Goal: Task Accomplishment & Management: Manage account settings

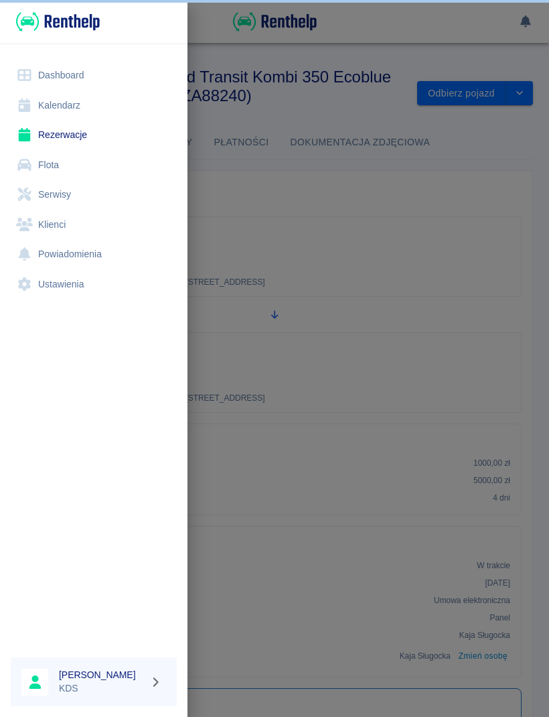
scroll to position [1, 0]
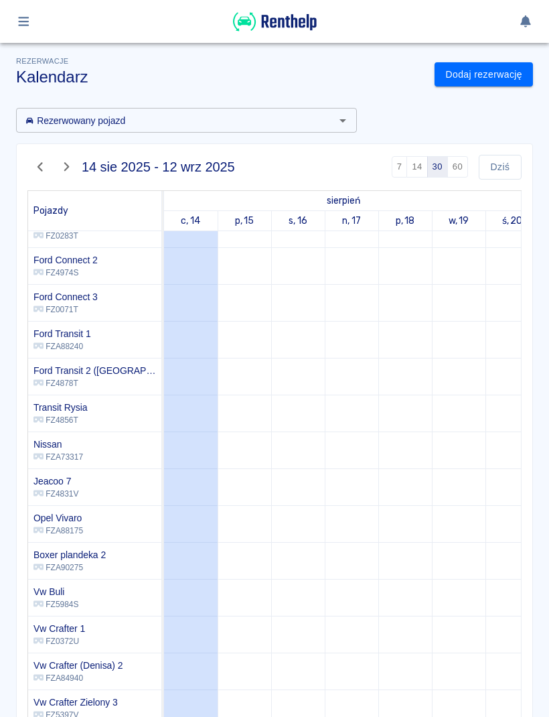
scroll to position [131, 0]
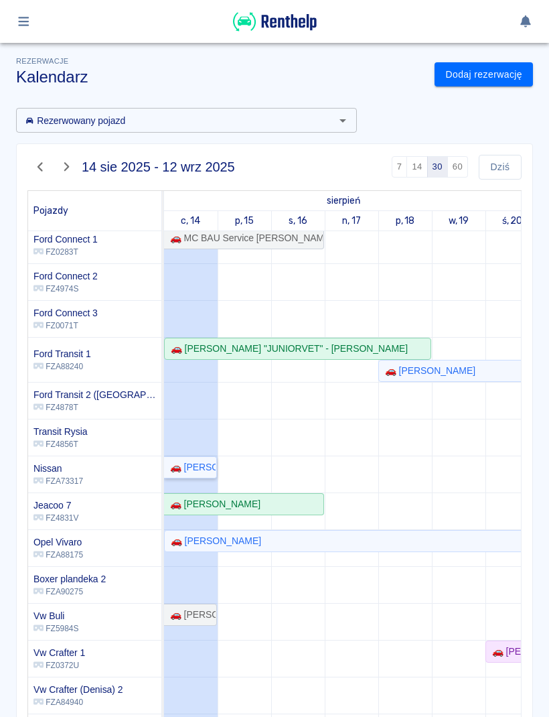
click at [184, 472] on div "🚗 Gracjan Sługocki" at bounding box center [190, 467] width 51 height 14
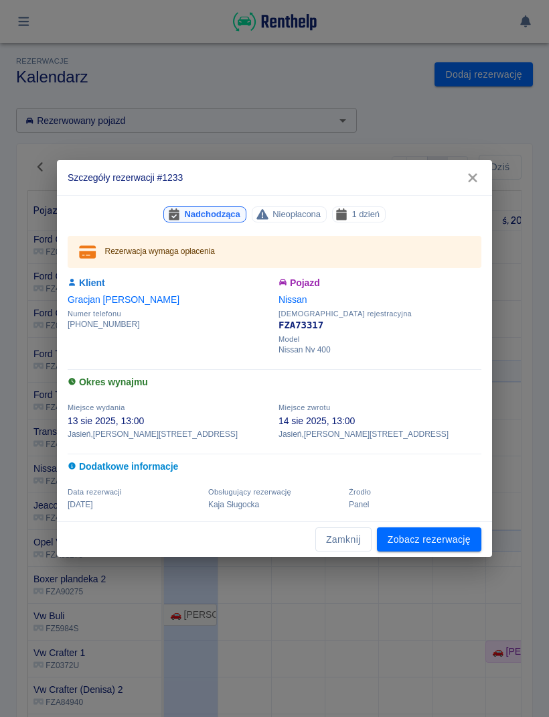
click at [405, 563] on div "Szczegóły rezerwacji #1233 Nadchodząca Nieopłacona 1 dzień Rezerwacja wymaga op…" at bounding box center [274, 358] width 549 height 717
click at [443, 534] on link "Zobacz rezerwację" at bounding box center [429, 539] width 104 height 25
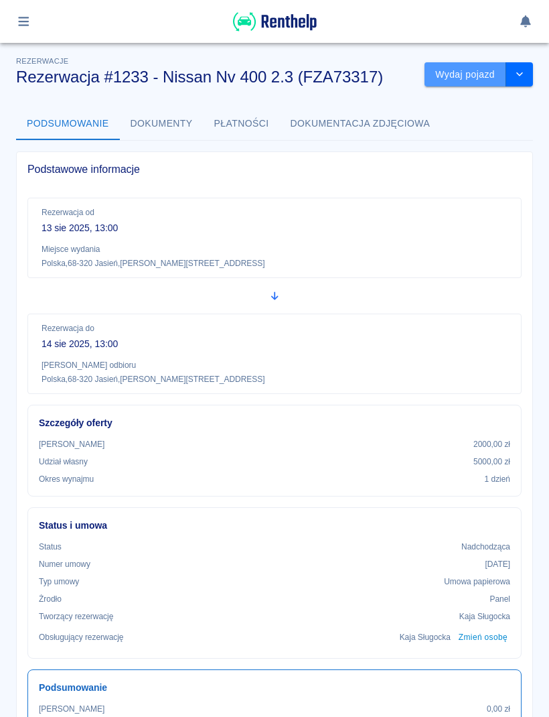
click at [484, 79] on button "Wydaj pojazd" at bounding box center [466, 74] width 82 height 25
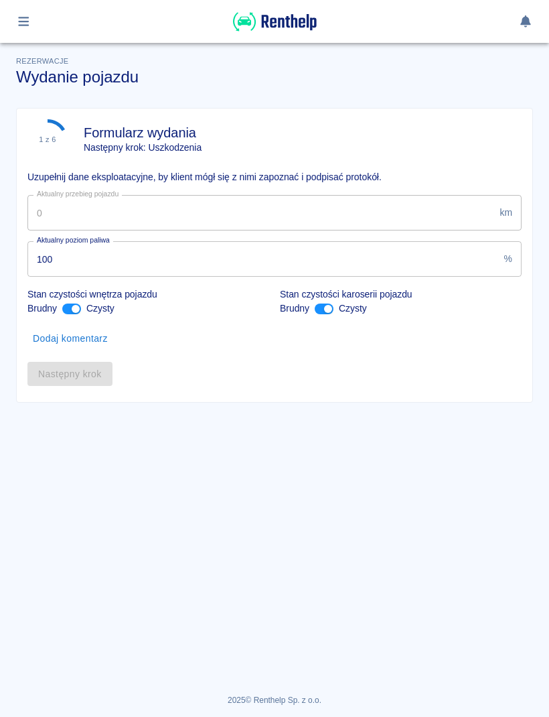
type input "245915"
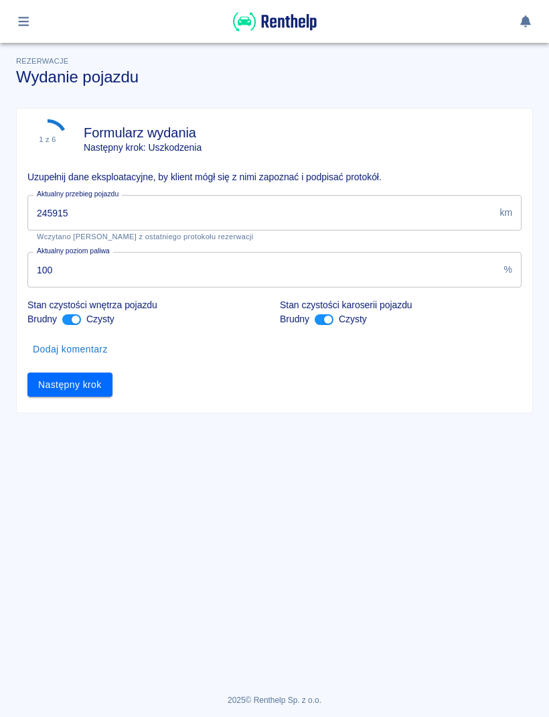
click at [53, 387] on button "Następny krok" at bounding box center [69, 384] width 85 height 25
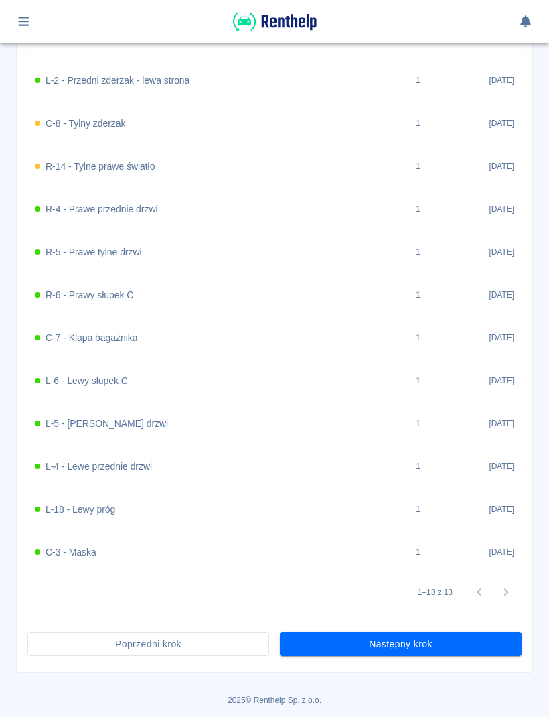
scroll to position [607, 0]
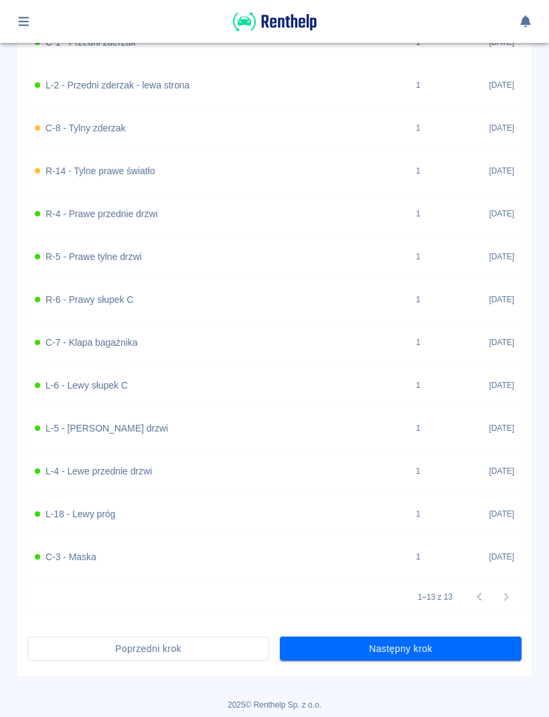
click at [449, 648] on button "Następny krok" at bounding box center [401, 648] width 242 height 25
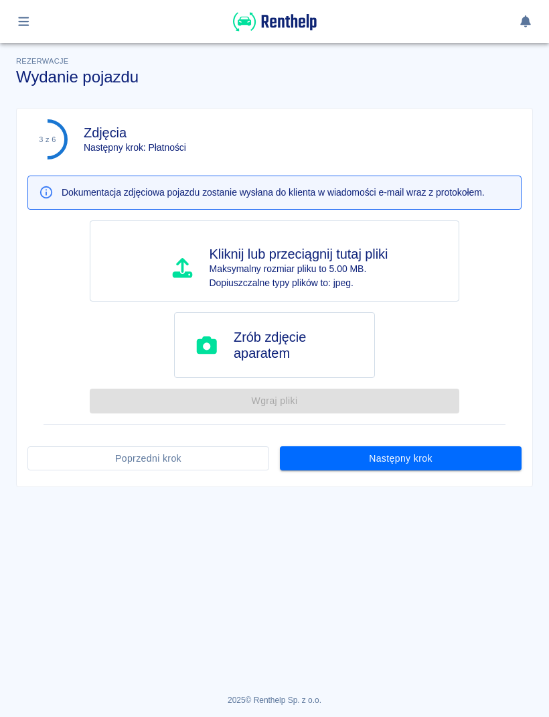
scroll to position [0, 0]
click at [461, 449] on button "Następny krok" at bounding box center [401, 458] width 242 height 25
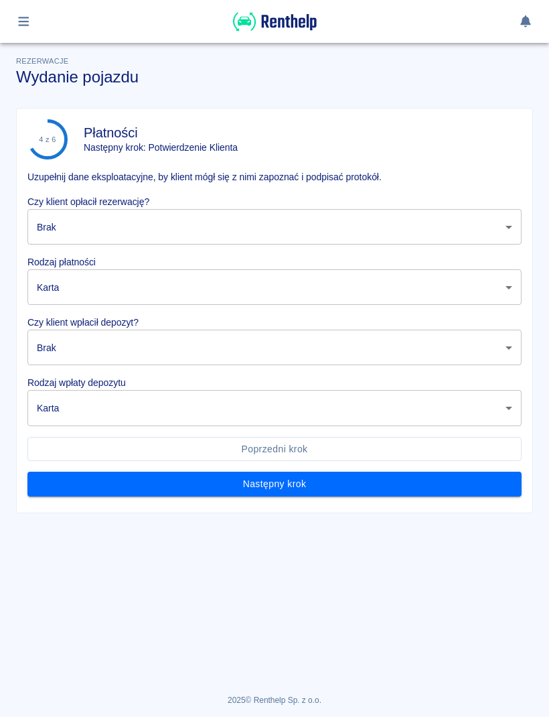
click at [66, 224] on body "Używamy plików Cookies, by zapewnić Ci najlepsze możliwe doświadczenie. Aby dow…" at bounding box center [274, 358] width 549 height 717
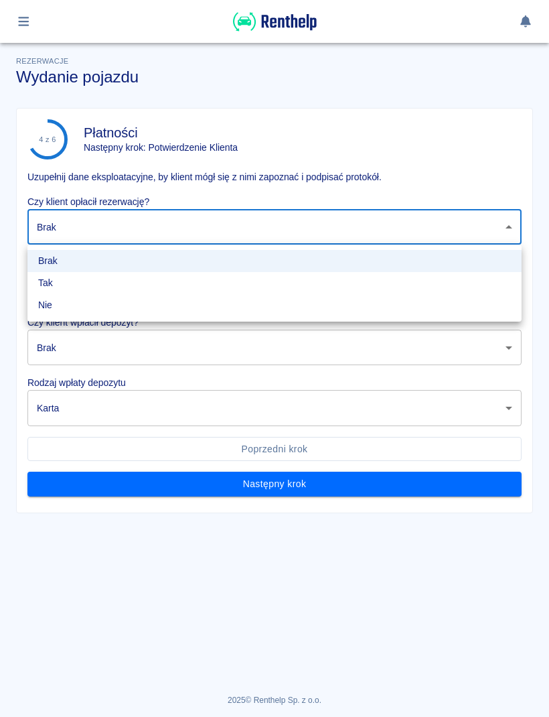
click at [162, 299] on li "Nie" at bounding box center [274, 305] width 494 height 22
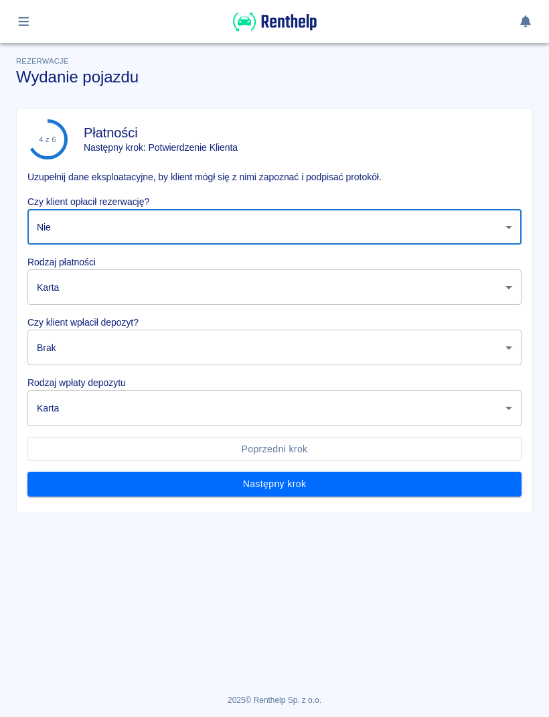
click at [186, 224] on body "Używamy plików Cookies, by zapewnić Ci najlepsze możliwe doświadczenie. Aby dow…" at bounding box center [274, 358] width 549 height 717
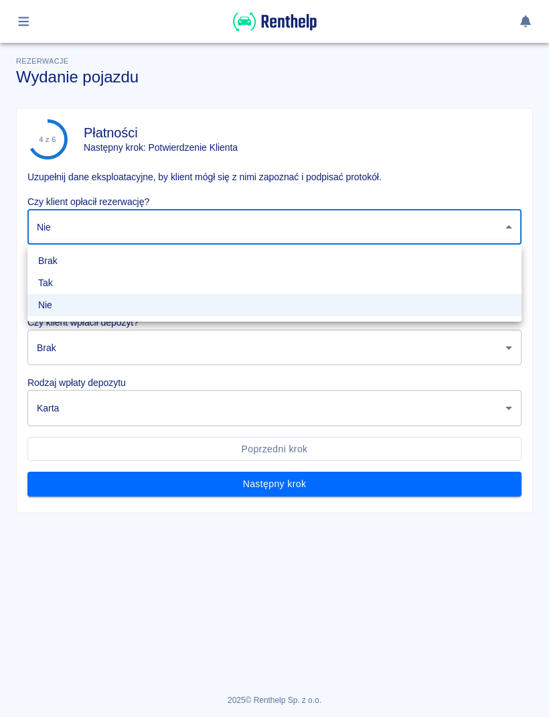
click at [101, 299] on li "Nie" at bounding box center [274, 305] width 494 height 22
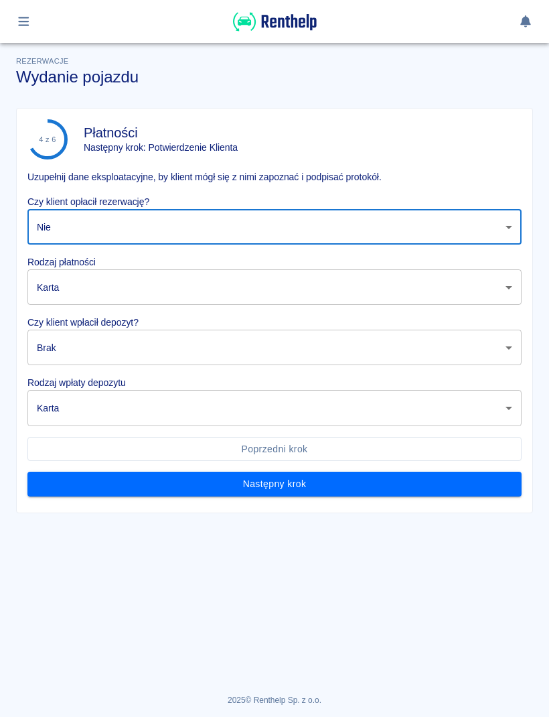
click at [162, 228] on body "Używamy plików Cookies, by zapewnić Ci najlepsze możliwe doświadczenie. Aby dow…" at bounding box center [274, 358] width 549 height 717
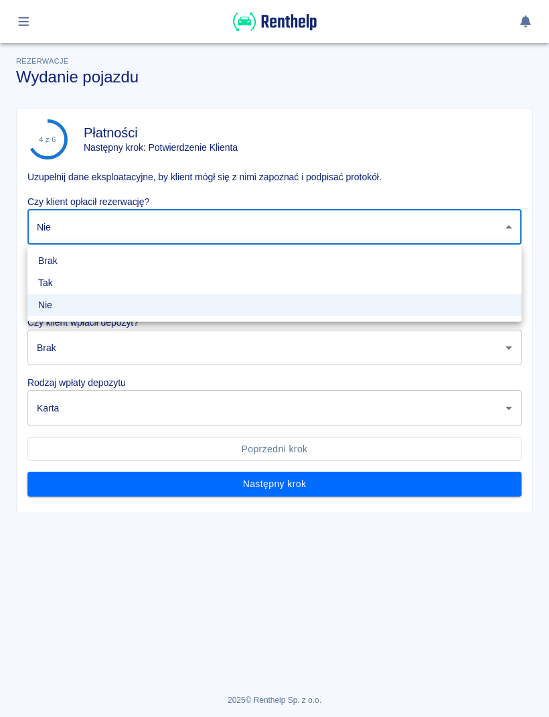
click at [98, 287] on li "Tak" at bounding box center [274, 283] width 494 height 22
type input "true"
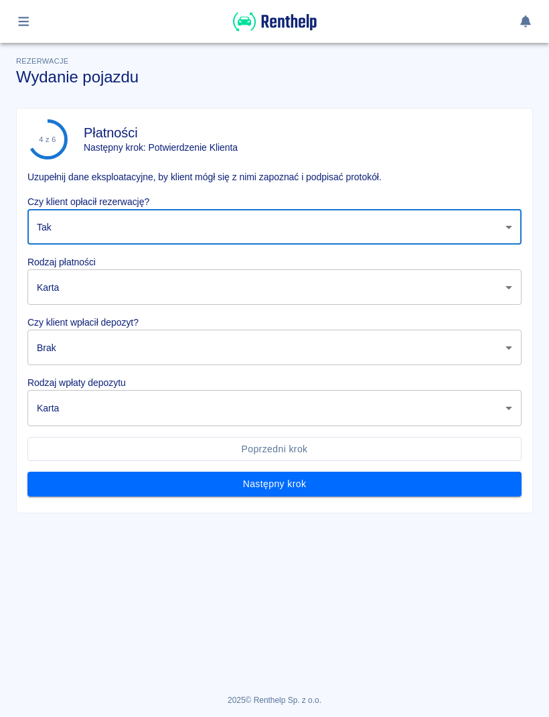
click at [123, 283] on body "Używamy plików Cookies, by zapewnić Ci najlepsze możliwe doświadczenie. Aby dow…" at bounding box center [274, 358] width 549 height 717
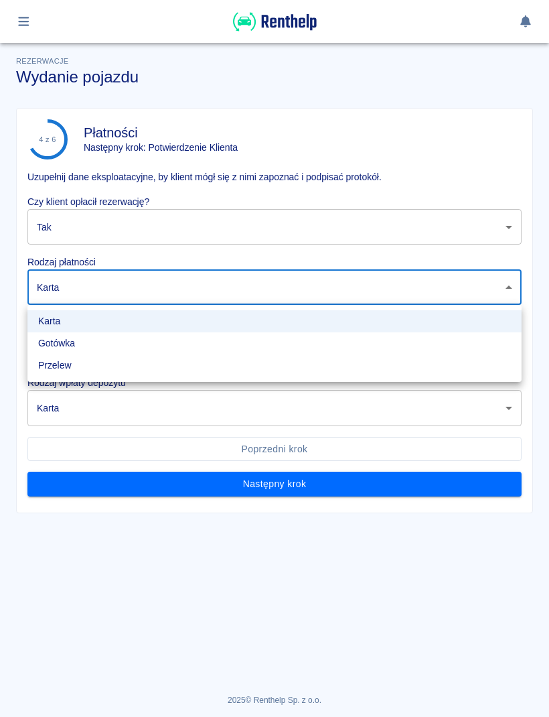
click at [111, 351] on li "Gotówka" at bounding box center [274, 343] width 494 height 22
type input "cash"
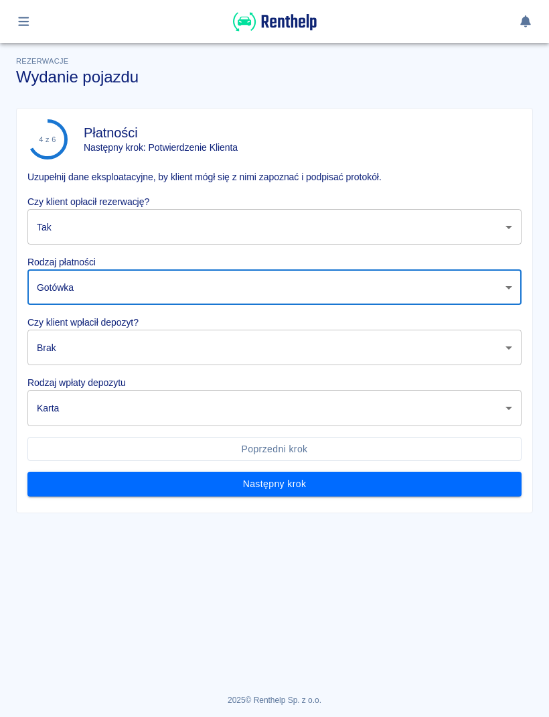
click at [141, 331] on body "Używamy plików Cookies, by zapewnić Ci najlepsze możliwe doświadczenie. Aby dow…" at bounding box center [274, 358] width 549 height 717
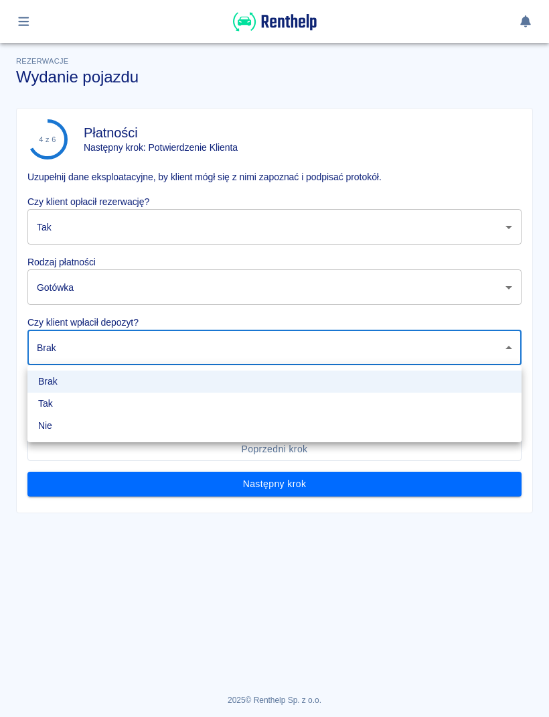
click at [98, 415] on li "Nie" at bounding box center [274, 426] width 494 height 22
type input "false"
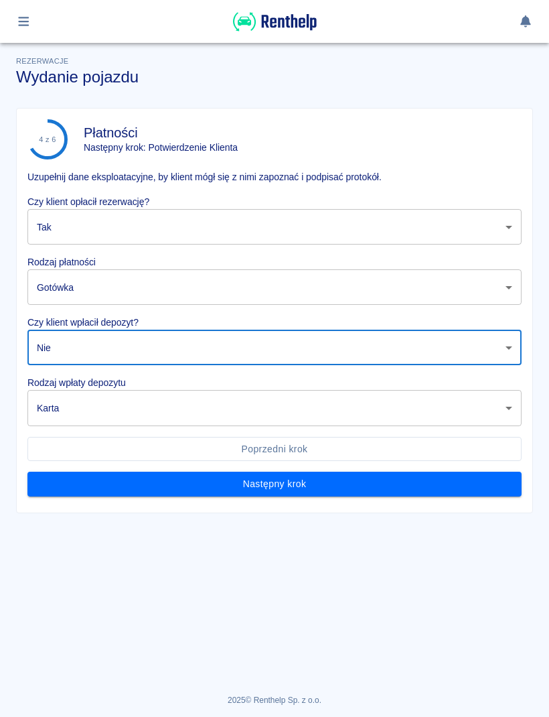
click at [124, 414] on body "Używamy plików Cookies, by zapewnić Ci najlepsze możliwe doświadczenie. Aby dow…" at bounding box center [274, 358] width 549 height 717
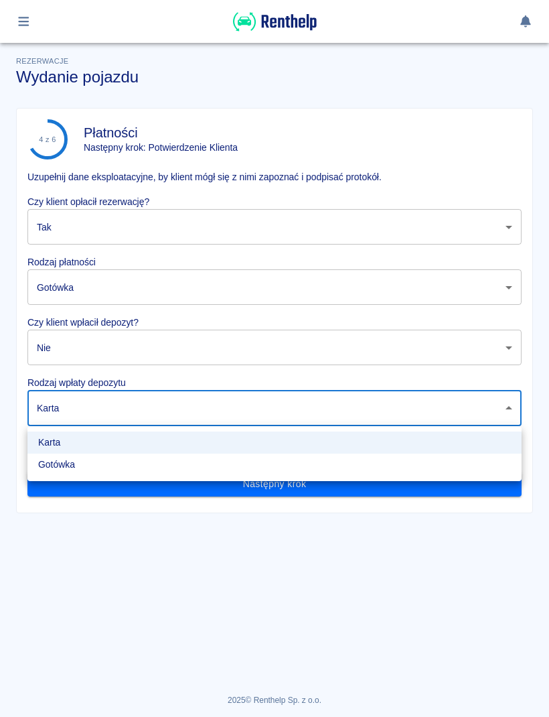
click at [119, 471] on li "Gotówka" at bounding box center [274, 464] width 494 height 22
type input "cash"
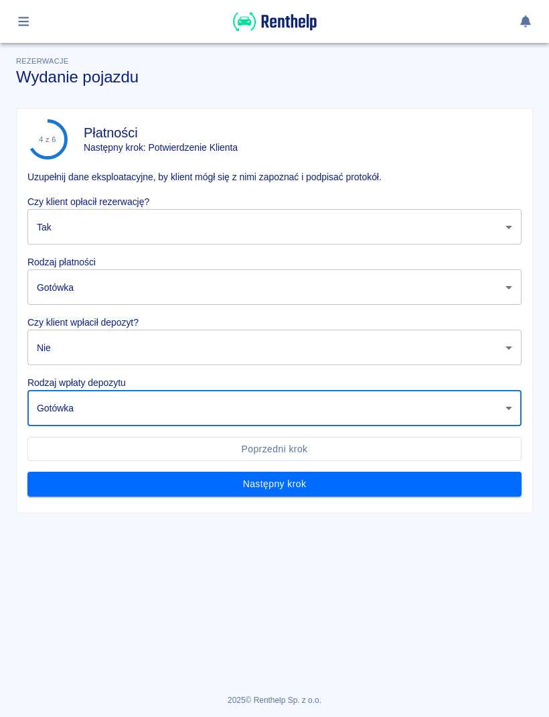
click at [346, 489] on button "Następny krok" at bounding box center [274, 484] width 494 height 25
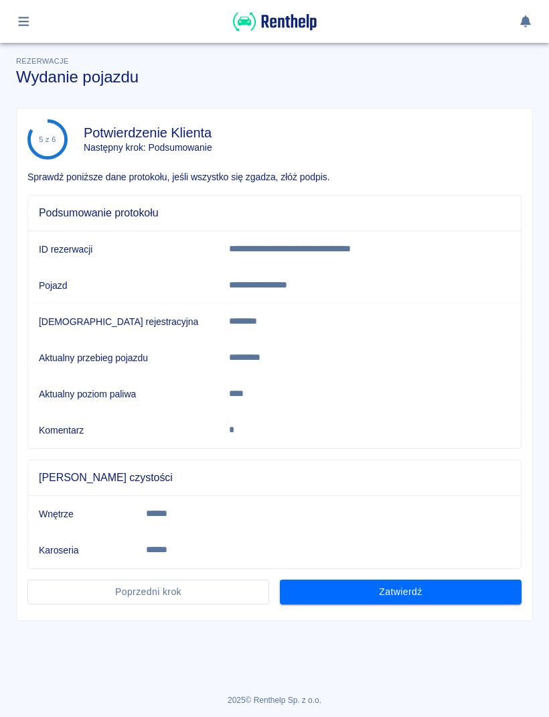
click at [448, 586] on button "Zatwierdź" at bounding box center [401, 591] width 242 height 25
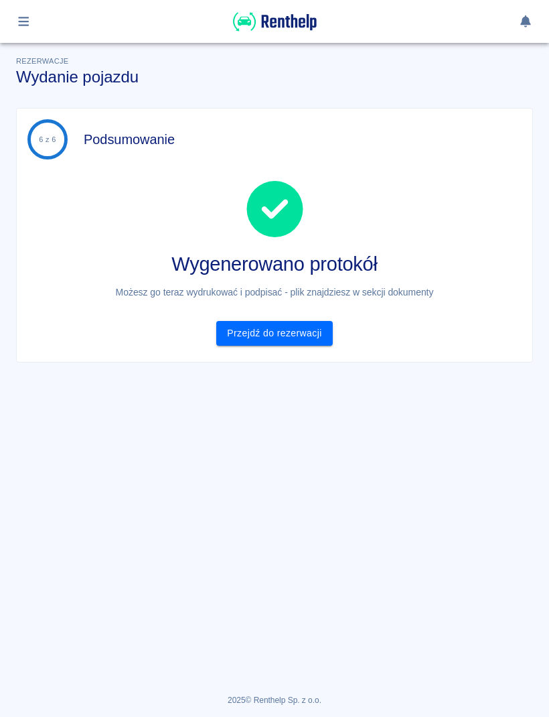
click at [250, 317] on div "Wygenerowano protokół Możesz go teraz wydrukować i podpisać - plik znajdziesz w…" at bounding box center [269, 252] width 505 height 186
click at [303, 338] on link "Przejdź do rezerwacji" at bounding box center [274, 333] width 116 height 25
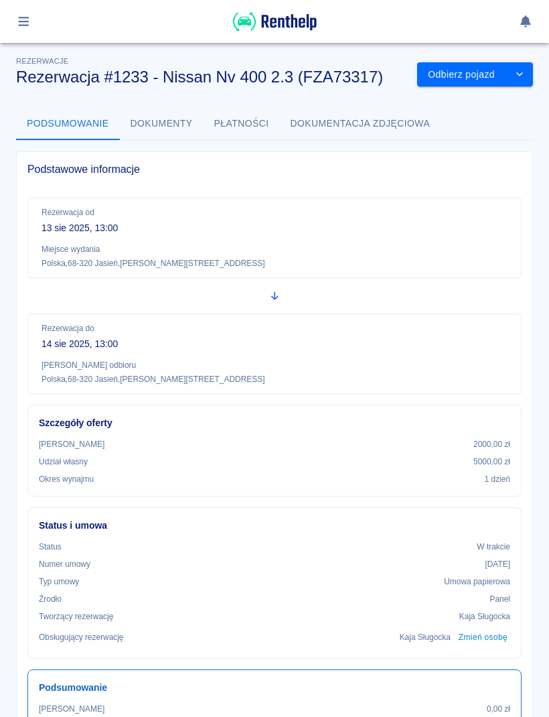
click at [480, 75] on button "Odbierz pojazd" at bounding box center [461, 74] width 89 height 25
click at [464, 75] on button "Odbierz pojazd" at bounding box center [461, 74] width 89 height 25
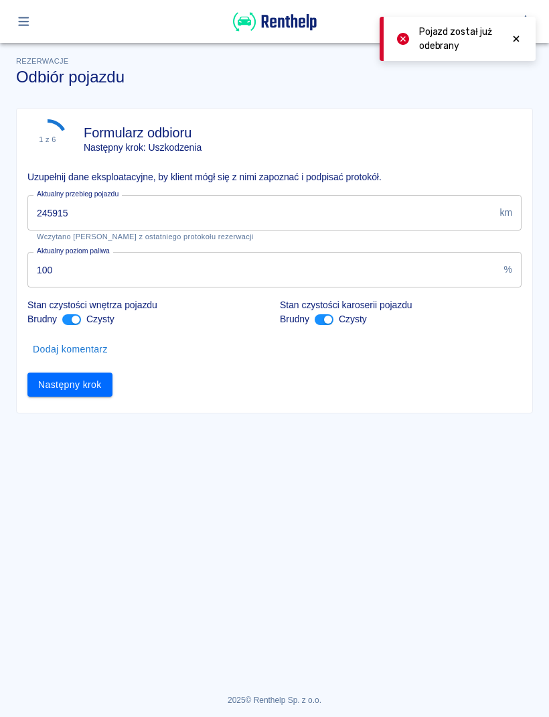
click at [360, 210] on input "245915" at bounding box center [260, 212] width 467 height 35
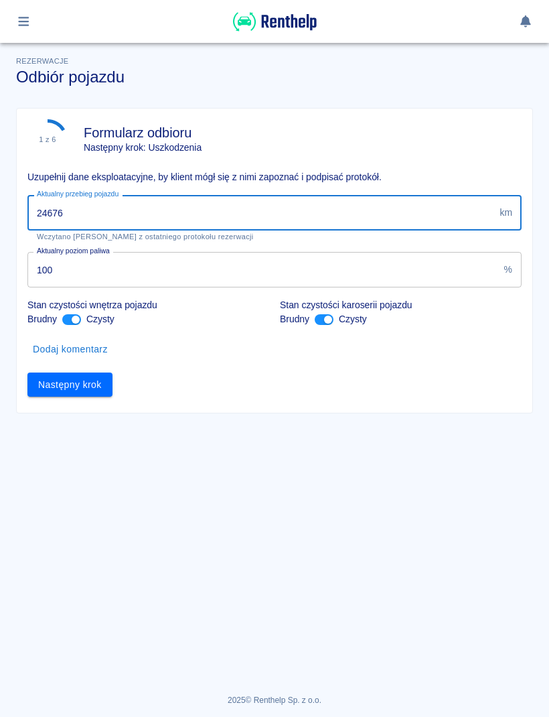
type input "246765"
click at [98, 377] on button "Następny krok" at bounding box center [69, 384] width 85 height 25
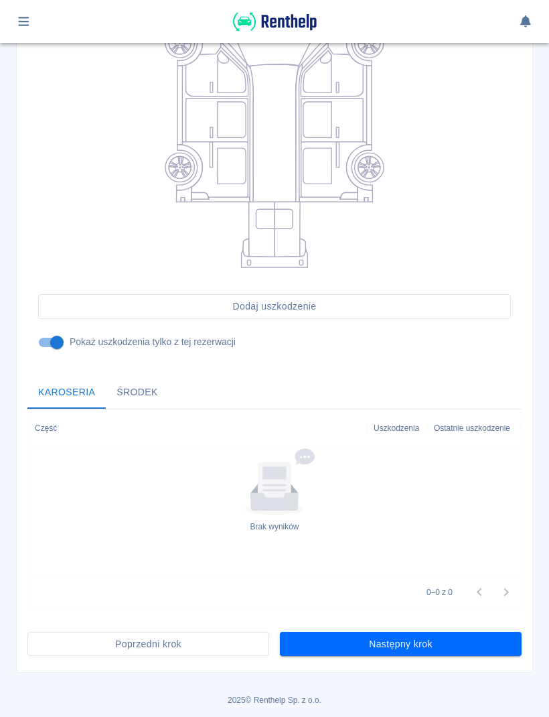
scroll to position [213, 0]
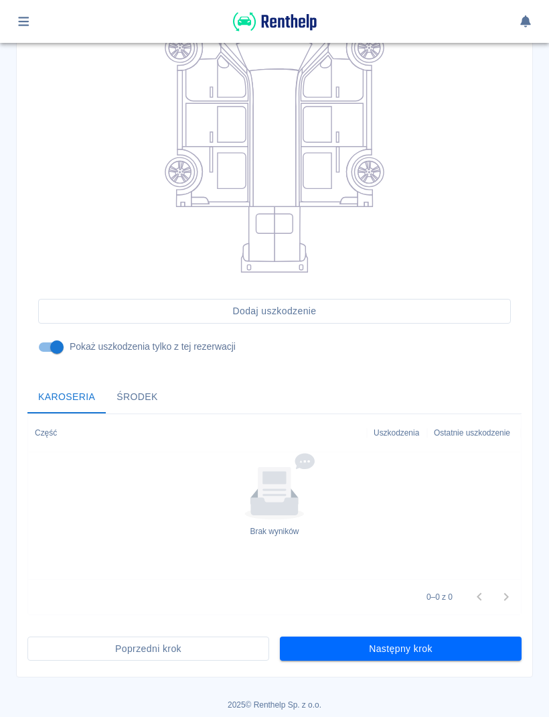
click at [478, 646] on button "Następny krok" at bounding box center [401, 648] width 242 height 25
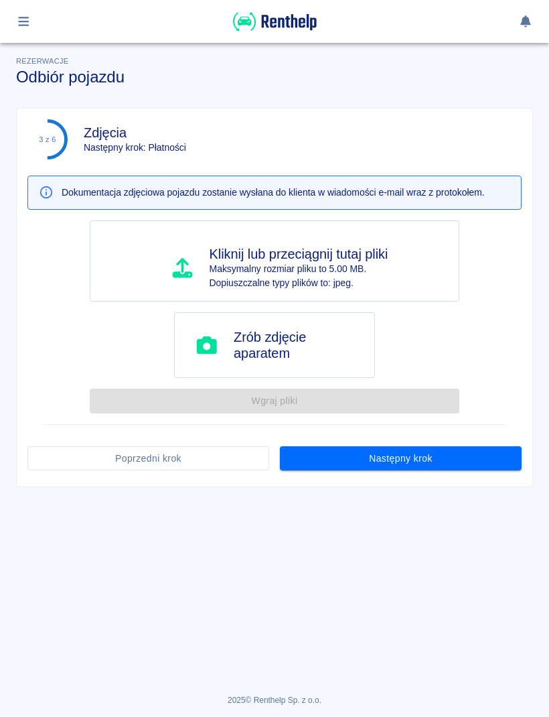
scroll to position [0, 0]
click at [509, 455] on button "Następny krok" at bounding box center [401, 458] width 242 height 25
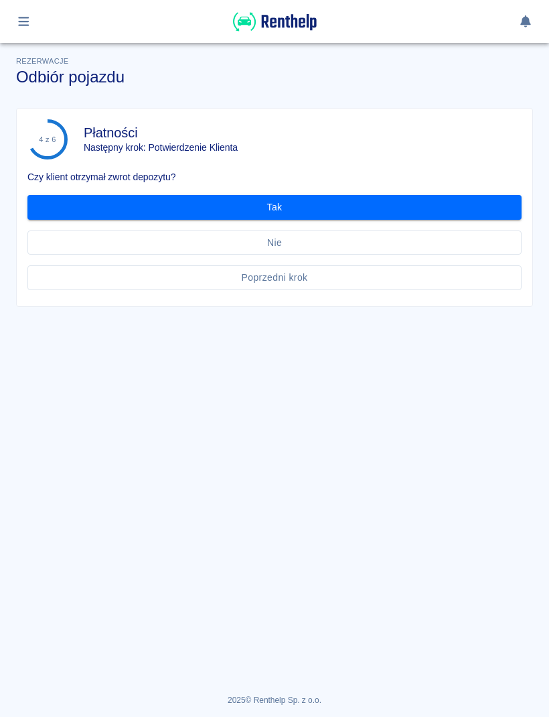
click at [505, 210] on button "Tak" at bounding box center [274, 207] width 494 height 25
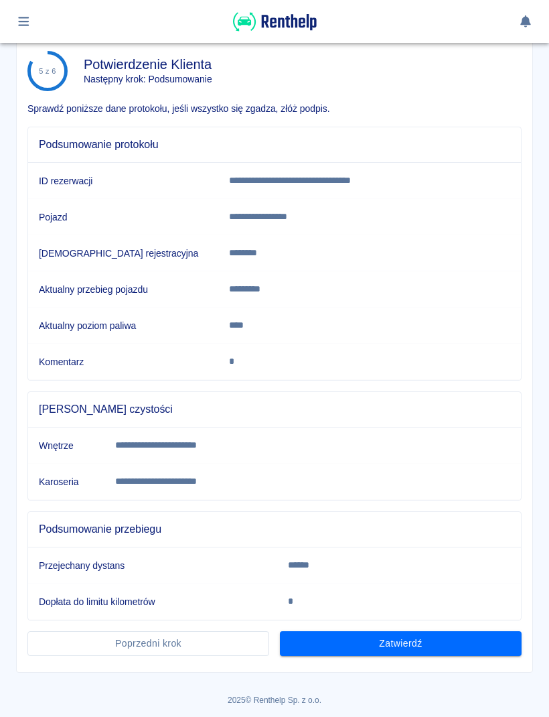
scroll to position [68, 0]
click at [455, 650] on button "Zatwierdź" at bounding box center [401, 644] width 242 height 25
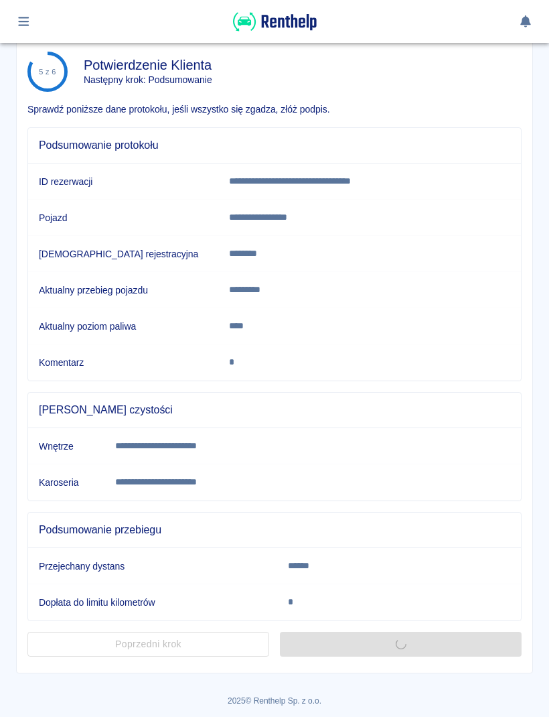
scroll to position [0, 0]
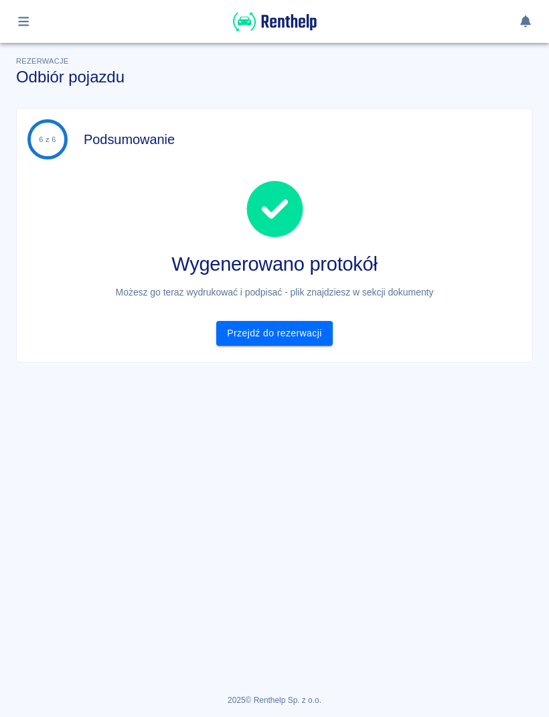
click at [324, 336] on link "Przejdź do rezerwacji" at bounding box center [274, 333] width 116 height 25
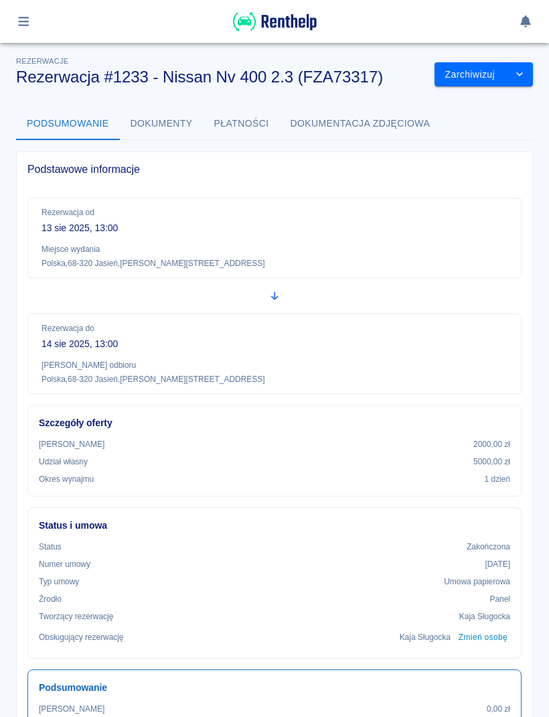
click at [29, 26] on icon "button" at bounding box center [23, 21] width 15 height 12
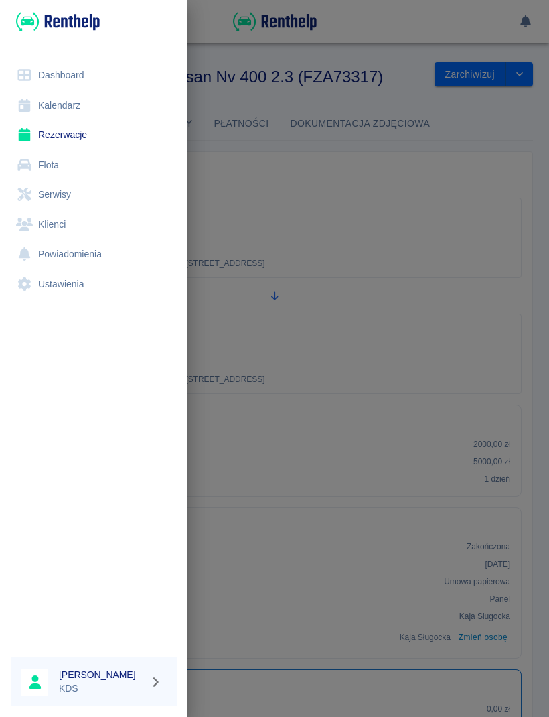
click at [76, 105] on link "Kalendarz" at bounding box center [94, 105] width 166 height 30
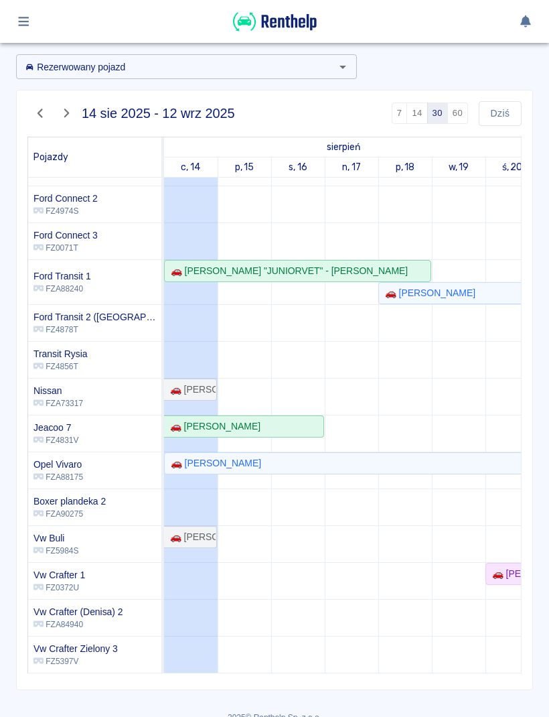
scroll to position [155, 0]
click at [26, 30] on button "button" at bounding box center [24, 21] width 26 height 23
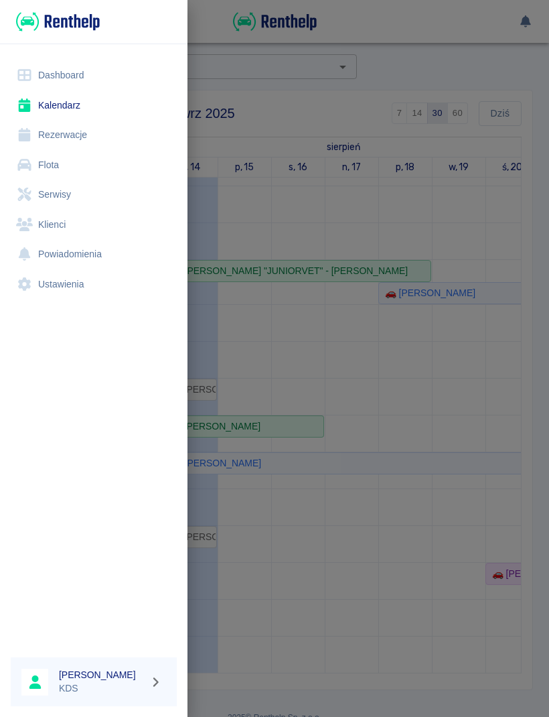
click at [68, 198] on link "Serwisy" at bounding box center [94, 194] width 166 height 30
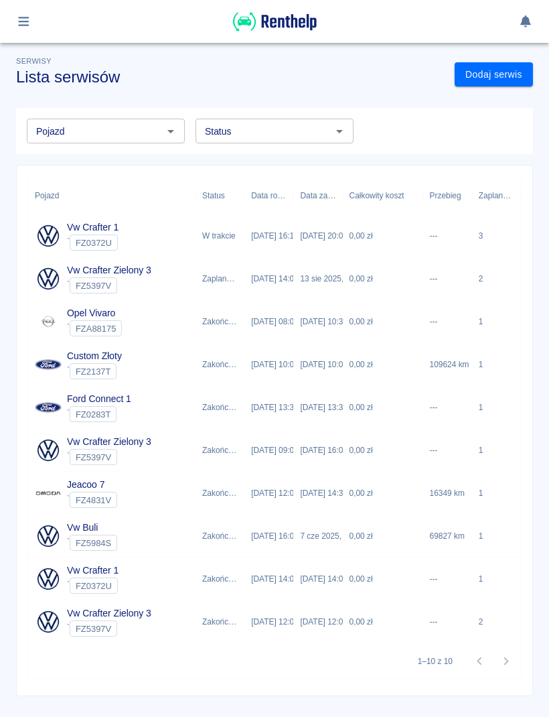
click at [412, 278] on div "0,00 zł" at bounding box center [383, 278] width 80 height 43
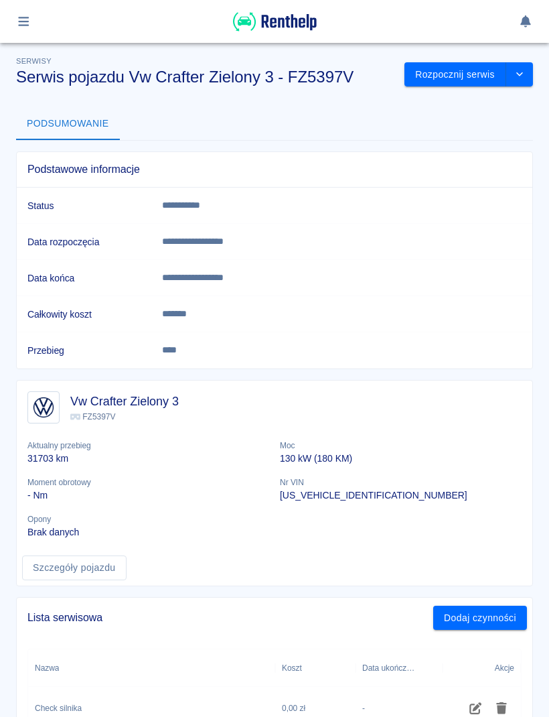
click at [522, 82] on button "drop-down" at bounding box center [519, 74] width 27 height 25
click at [482, 108] on li "Edytuj serwis" at bounding box center [469, 103] width 76 height 22
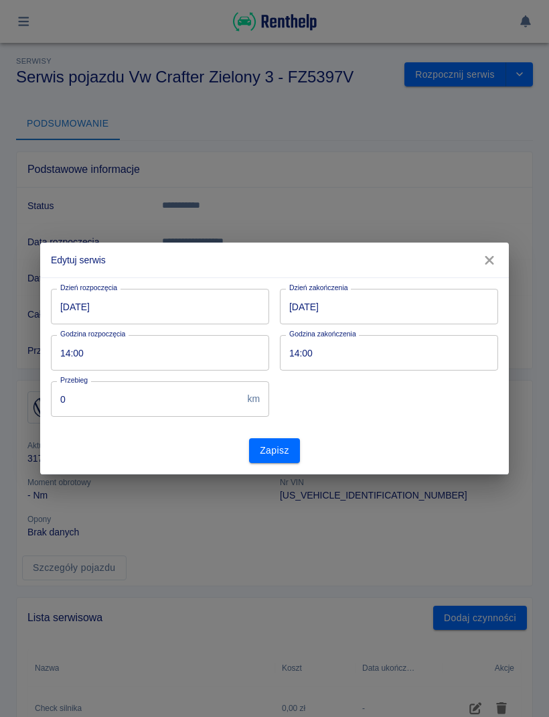
click at [425, 304] on input "[DATE]" at bounding box center [389, 306] width 218 height 35
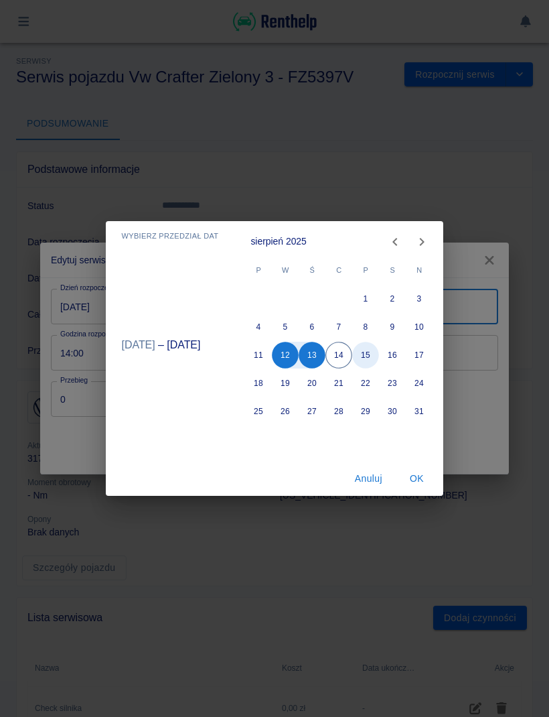
click at [368, 356] on button "15" at bounding box center [366, 355] width 27 height 27
type input "15.08.2025"
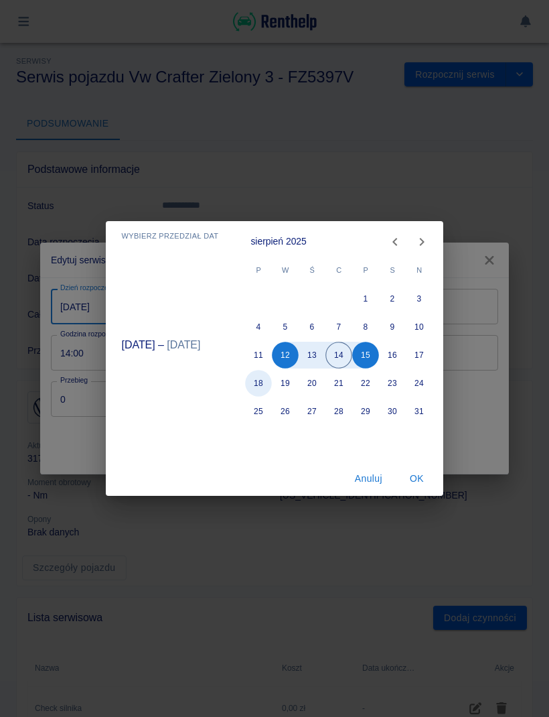
click at [271, 384] on button "18" at bounding box center [259, 383] width 27 height 27
type input "18.08.2025"
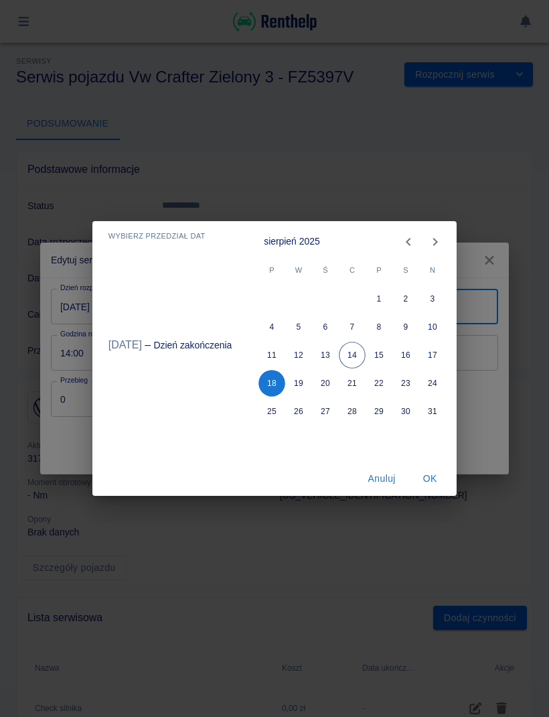
click at [435, 477] on button "OK" at bounding box center [430, 478] width 43 height 25
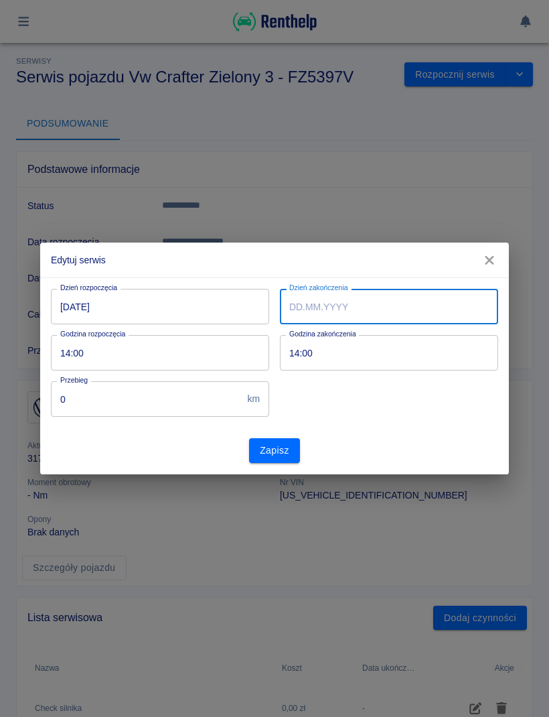
click at [430, 306] on input "Dzień zakończenia" at bounding box center [389, 306] width 218 height 35
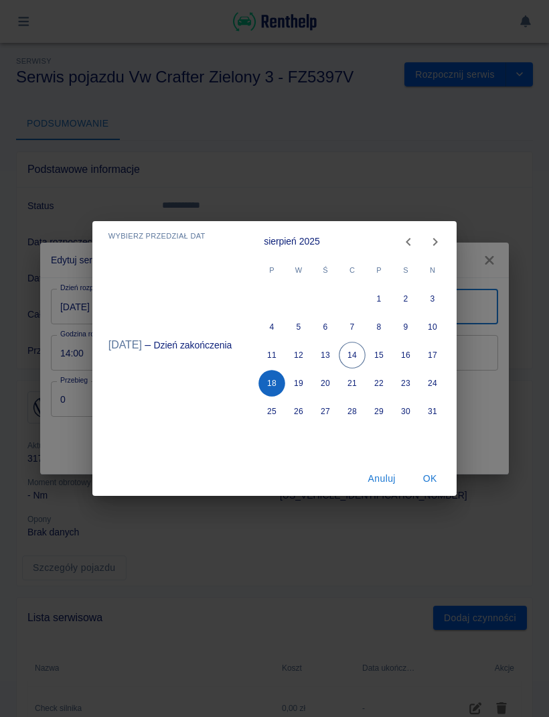
click at [276, 384] on button "18" at bounding box center [272, 383] width 27 height 27
type input "18.08.2025"
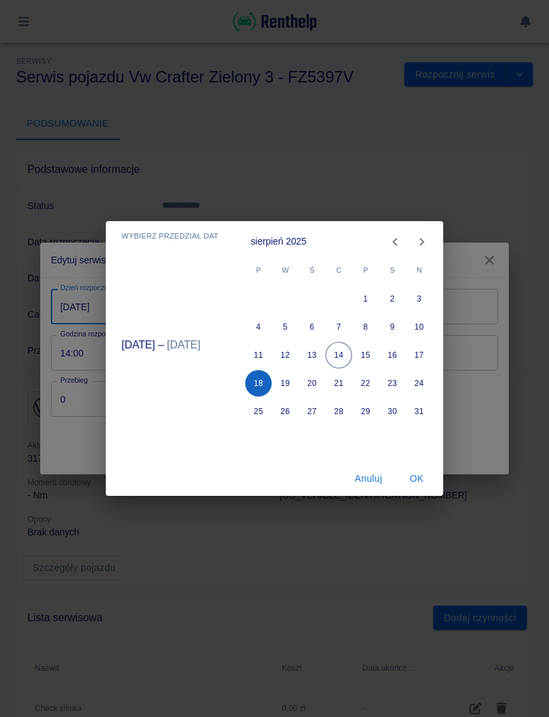
click at [265, 386] on button "18" at bounding box center [259, 383] width 27 height 27
click at [338, 348] on button "14" at bounding box center [339, 355] width 27 height 27
type input "14.08.2025"
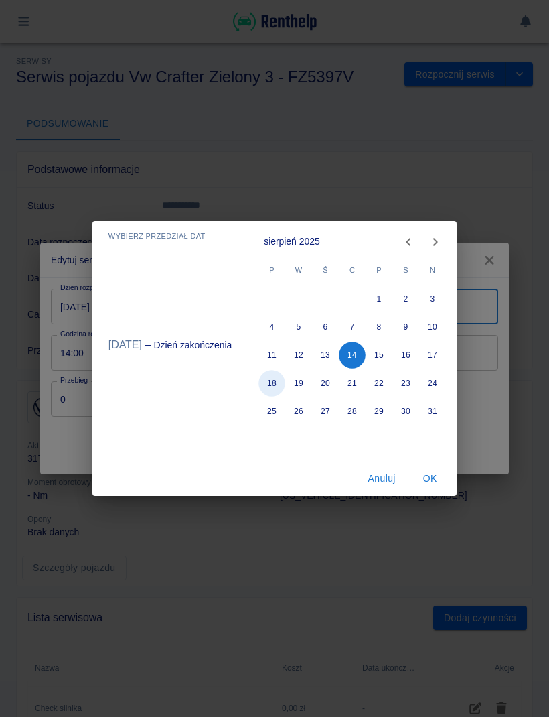
click at [269, 384] on button "18" at bounding box center [272, 383] width 27 height 27
type input "18.08.2025"
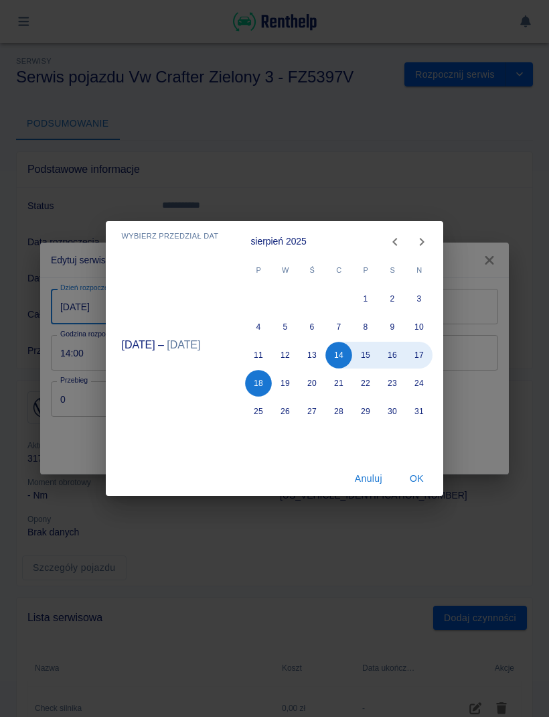
click at [419, 477] on button "OK" at bounding box center [416, 478] width 43 height 25
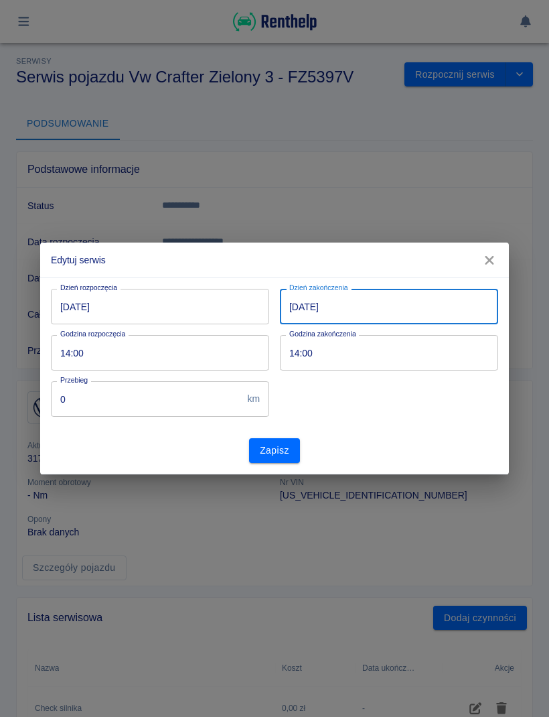
click at [287, 443] on button "Zapisz" at bounding box center [274, 450] width 51 height 25
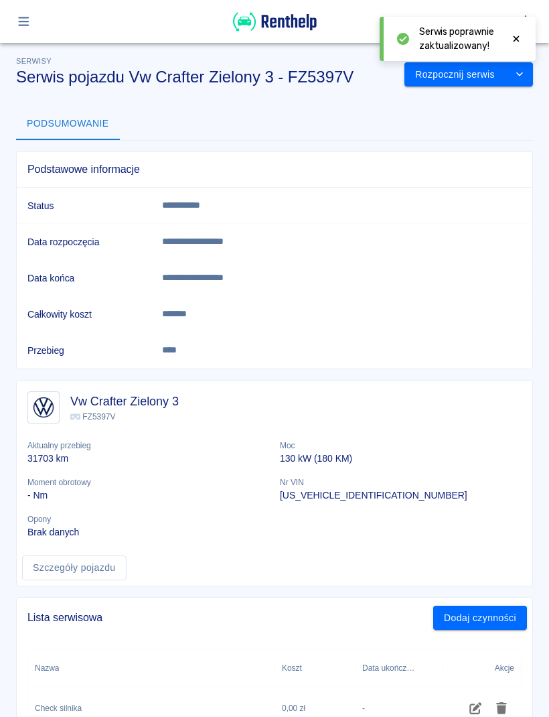
click at [472, 84] on button "Rozpocznij serwis" at bounding box center [456, 74] width 102 height 25
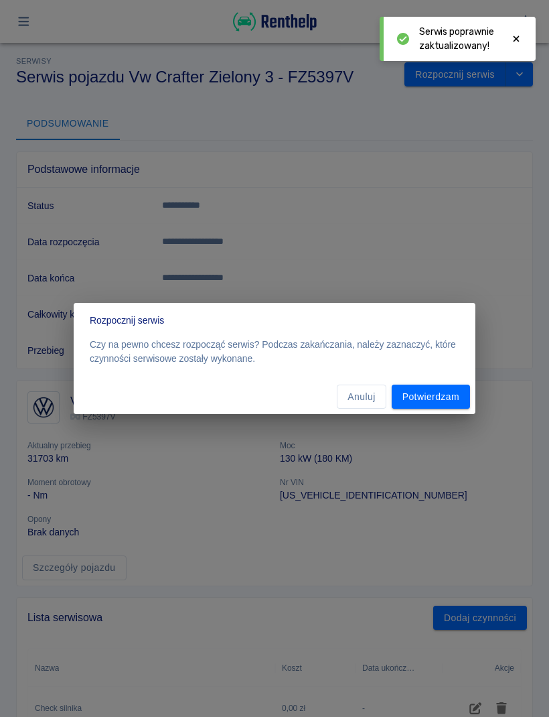
click at [450, 403] on button "Potwierdzam" at bounding box center [431, 396] width 78 height 25
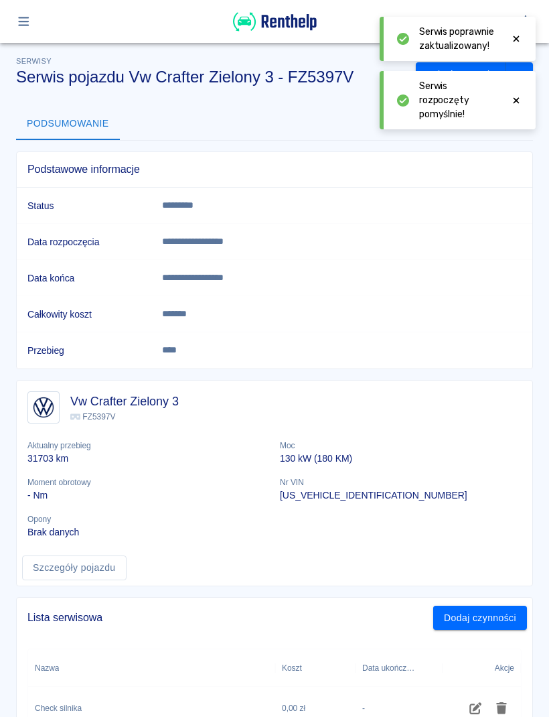
click at [24, 19] on icon "button" at bounding box center [23, 21] width 15 height 12
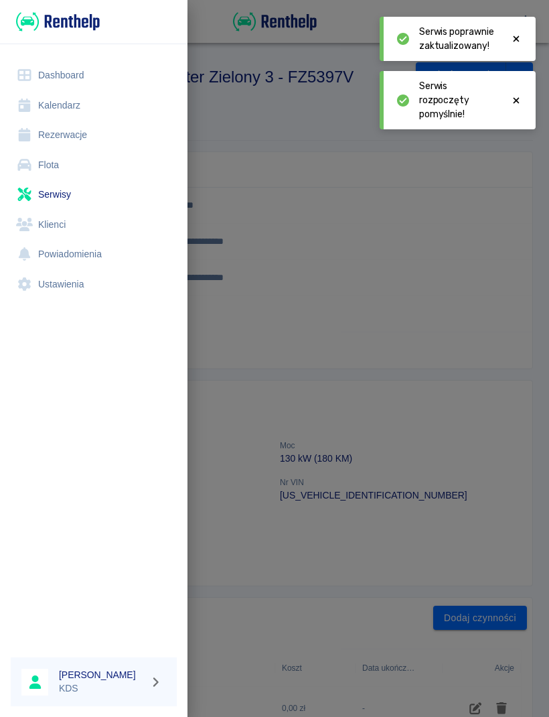
click at [61, 167] on link "Flota" at bounding box center [94, 165] width 166 height 30
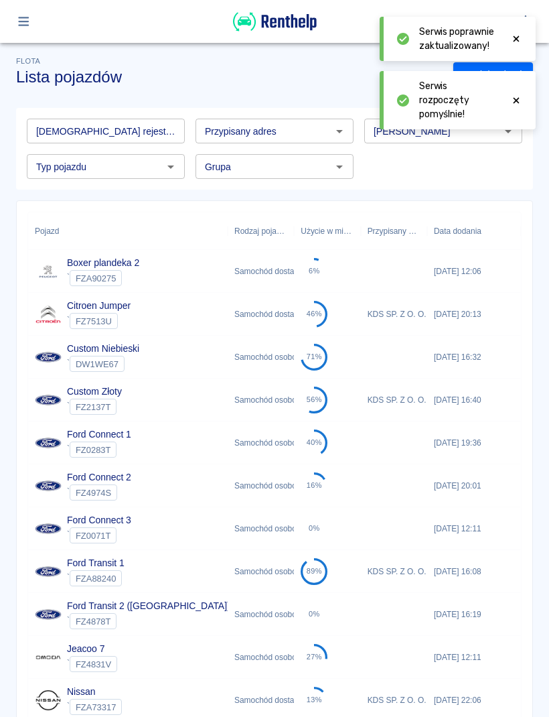
click at [22, 23] on icon "button" at bounding box center [23, 21] width 15 height 12
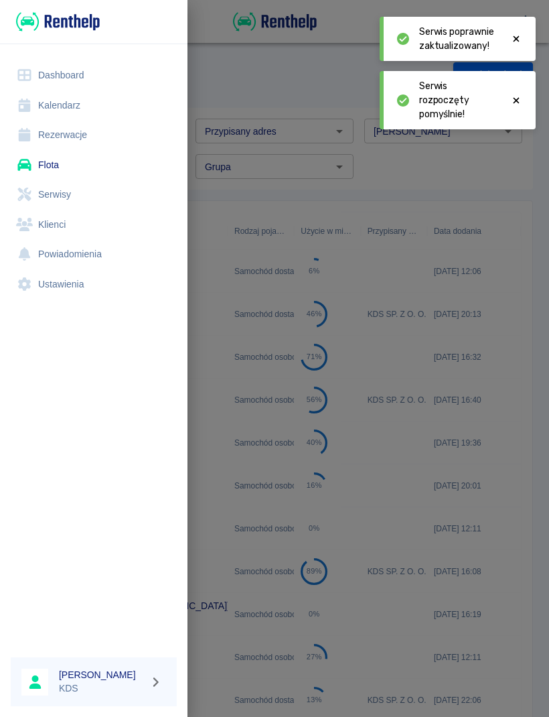
click at [60, 197] on link "Serwisy" at bounding box center [94, 194] width 166 height 30
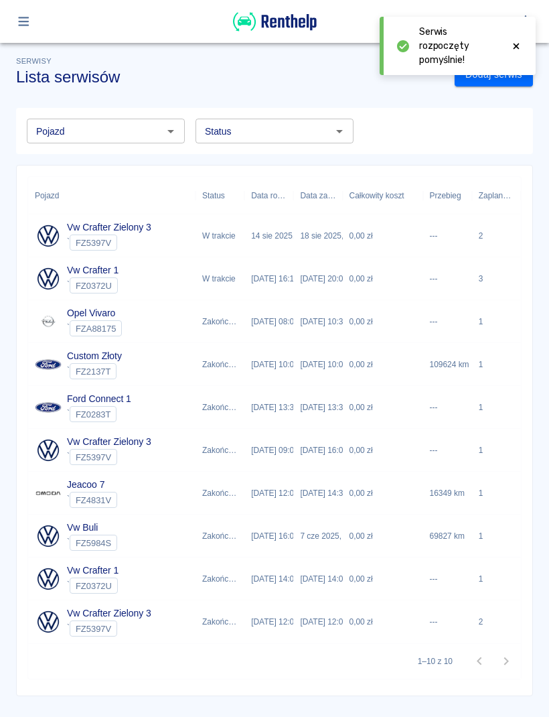
click at [366, 279] on div "0,00 zł" at bounding box center [383, 278] width 80 height 43
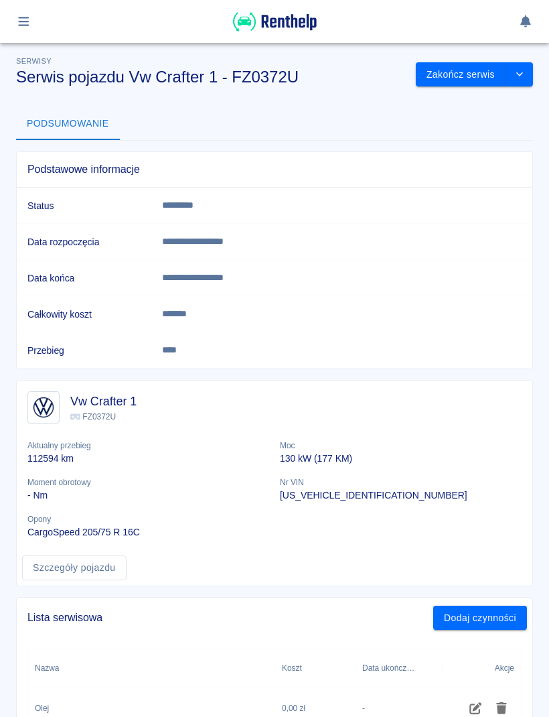
click at [484, 74] on button "Zakończ serwis" at bounding box center [461, 74] width 90 height 25
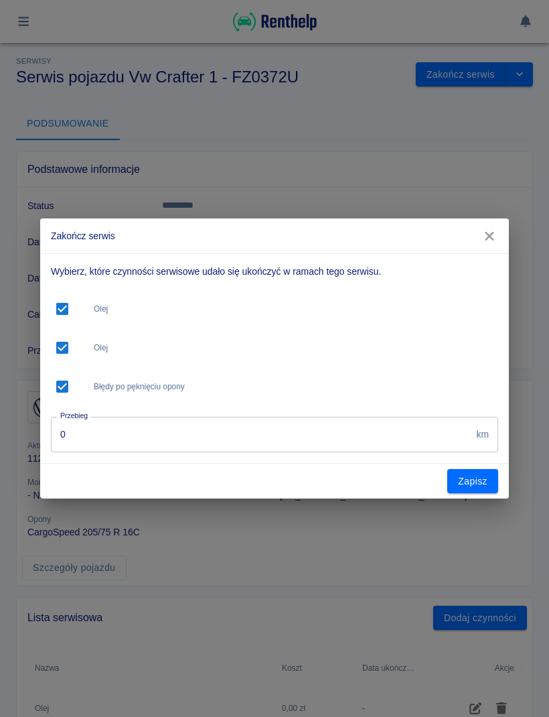
click at [419, 443] on input "0" at bounding box center [261, 434] width 420 height 35
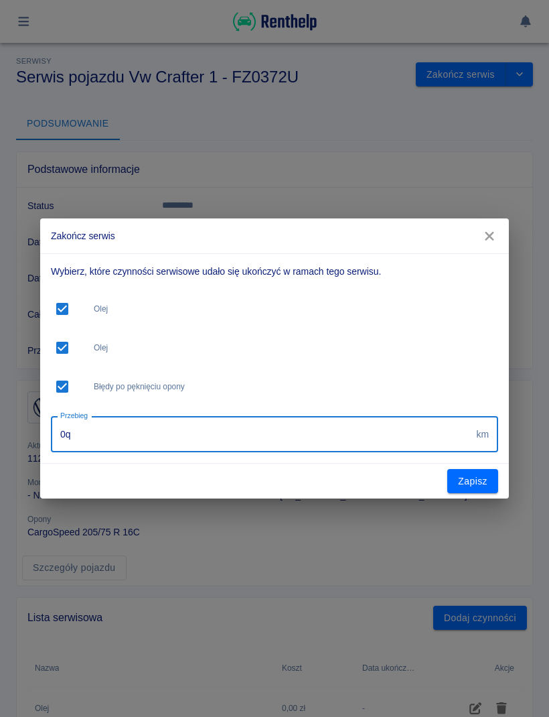
type input "0"
type input "112594"
click at [472, 475] on button "Zapisz" at bounding box center [472, 481] width 51 height 25
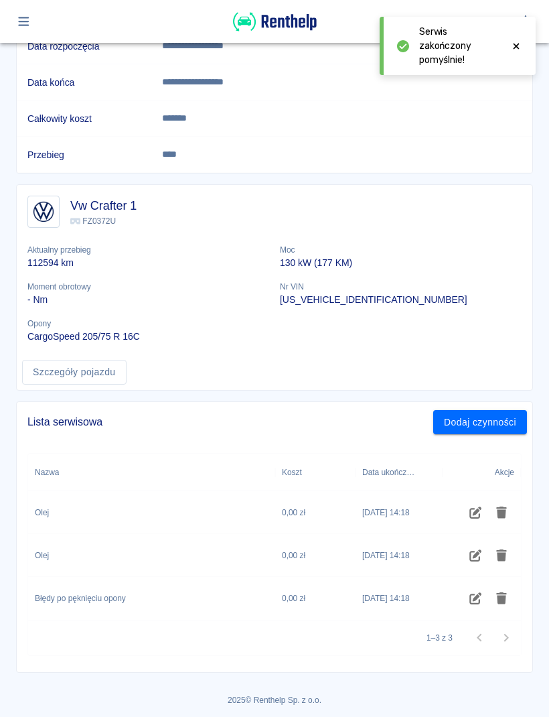
scroll to position [195, 0]
click at [474, 552] on icon "Edytuj czynność" at bounding box center [475, 556] width 12 height 12
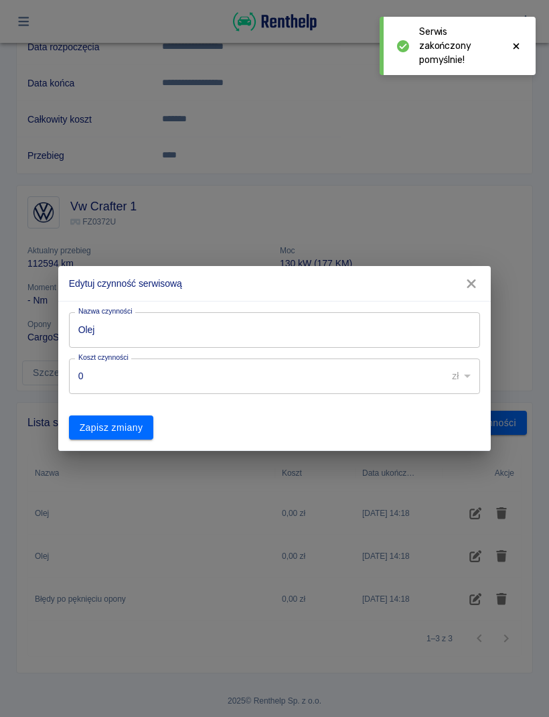
click at [332, 325] on input "Olej" at bounding box center [275, 329] width 412 height 35
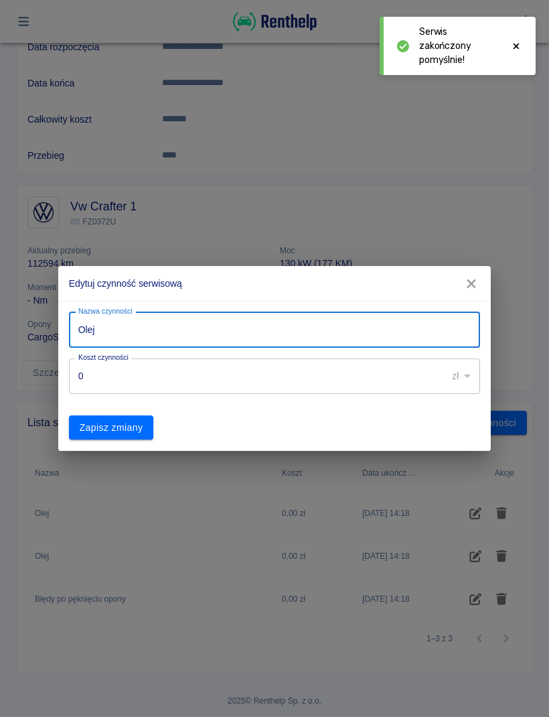
click at [463, 283] on icon "button" at bounding box center [471, 284] width 17 height 14
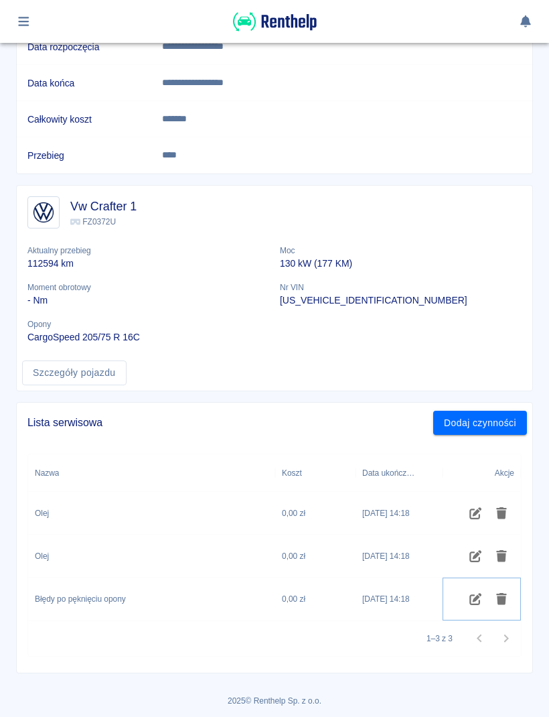
click at [505, 591] on button "Usuń czynność" at bounding box center [502, 598] width 26 height 23
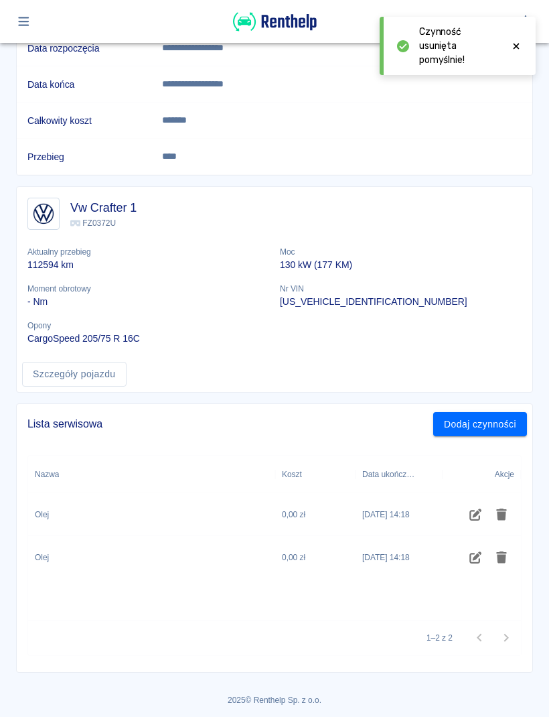
scroll to position [193, 0]
click at [508, 557] on icon "Usuń czynność" at bounding box center [501, 558] width 15 height 12
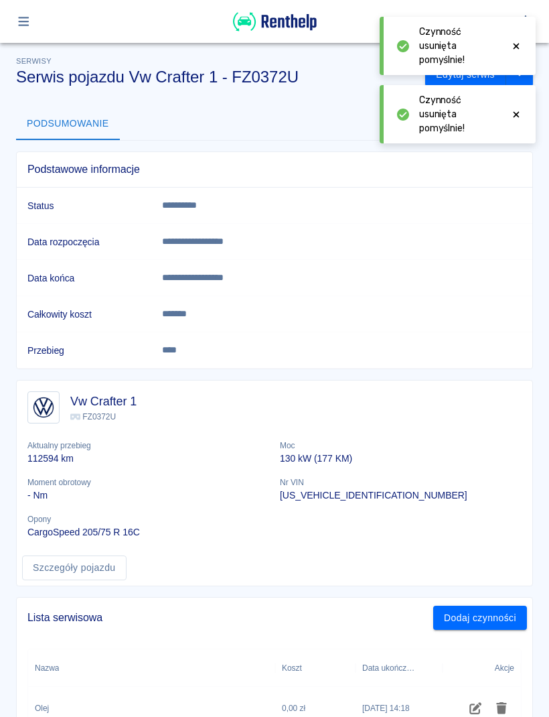
scroll to position [0, 0]
click at [520, 42] on icon at bounding box center [516, 46] width 12 height 9
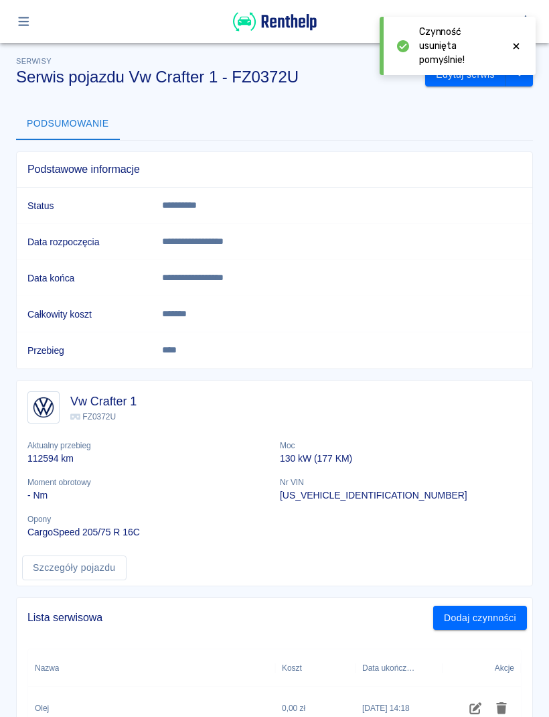
click at [520, 43] on icon at bounding box center [516, 46] width 12 height 9
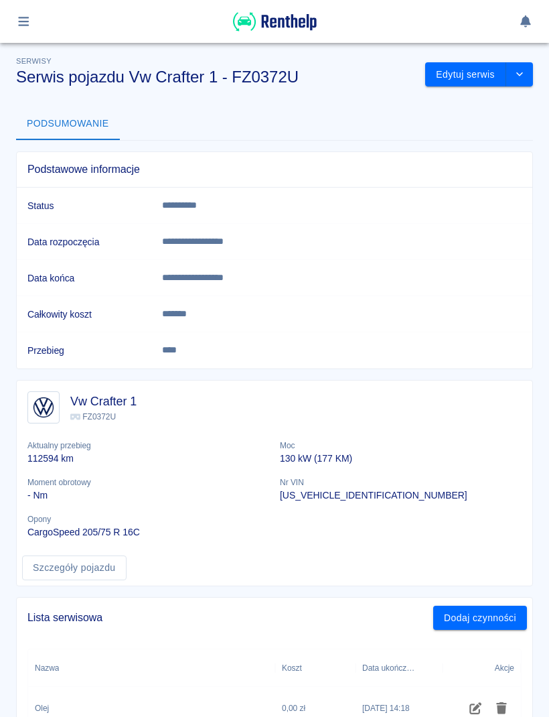
click at [22, 31] on button "button" at bounding box center [24, 21] width 26 height 23
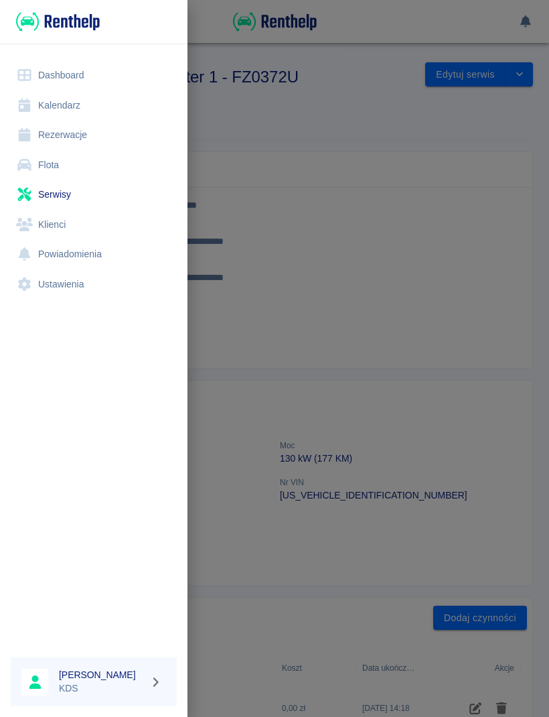
click at [376, 138] on div at bounding box center [274, 358] width 549 height 717
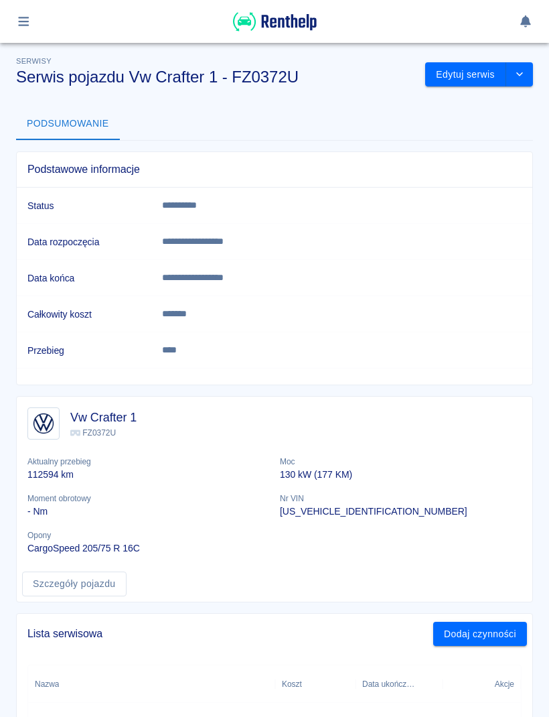
click at [472, 74] on button "Edytuj serwis" at bounding box center [465, 74] width 81 height 25
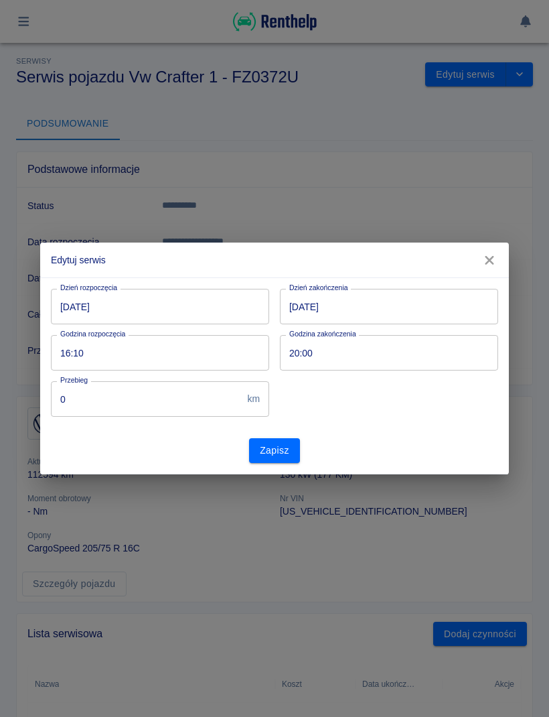
click at [482, 184] on div "Edytuj serwis Dzień rozpoczęcia [DATE] Dzień rozpoczęcia Dzień zakończenia [DAT…" at bounding box center [274, 358] width 549 height 717
click at [525, 79] on div "Edytuj serwis Dzień rozpoczęcia [DATE] Dzień rozpoczęcia Dzień zakończenia [DAT…" at bounding box center [274, 358] width 549 height 717
click at [488, 255] on icon "button" at bounding box center [489, 260] width 17 height 14
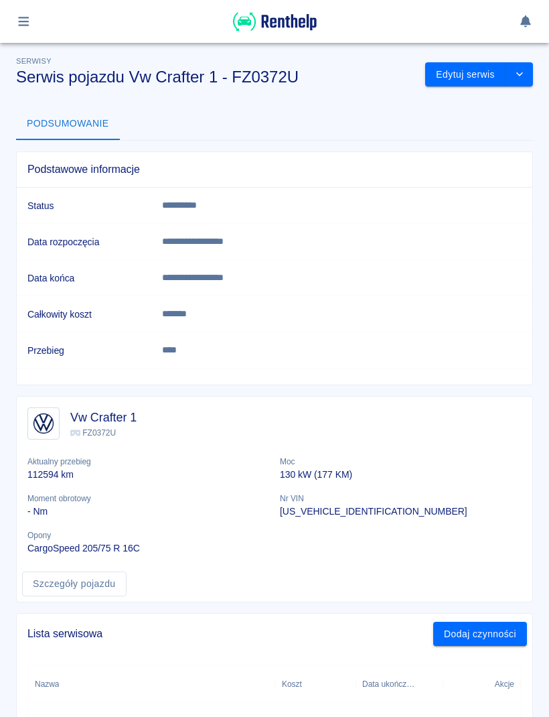
click at [520, 71] on icon "drop-down" at bounding box center [519, 74] width 11 height 9
click at [486, 217] on td "**********" at bounding box center [341, 206] width 381 height 36
click at [31, 21] on icon "button" at bounding box center [23, 21] width 15 height 12
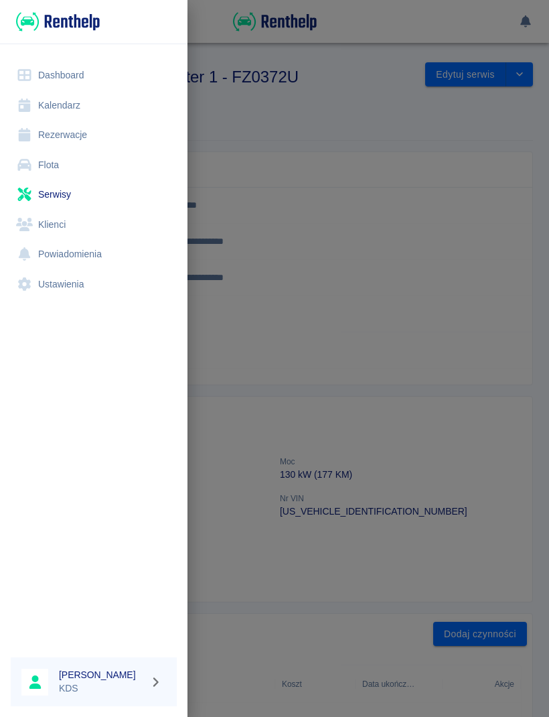
click at [58, 192] on link "Serwisy" at bounding box center [94, 194] width 166 height 30
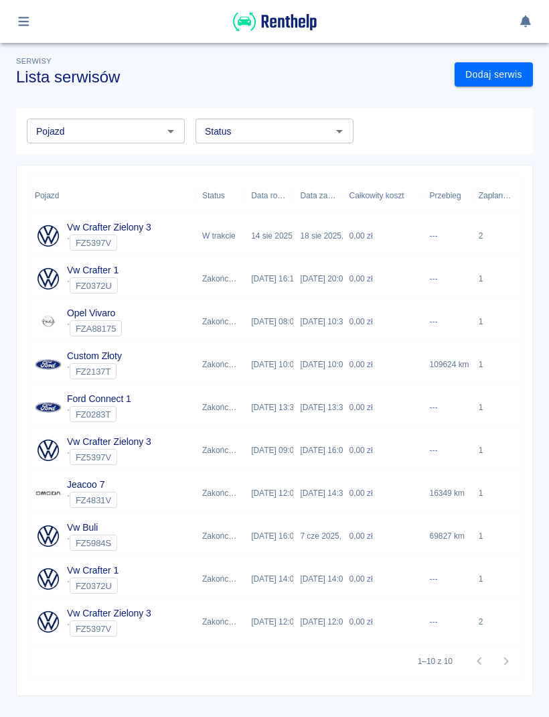
click at [443, 244] on div "---" at bounding box center [447, 235] width 49 height 43
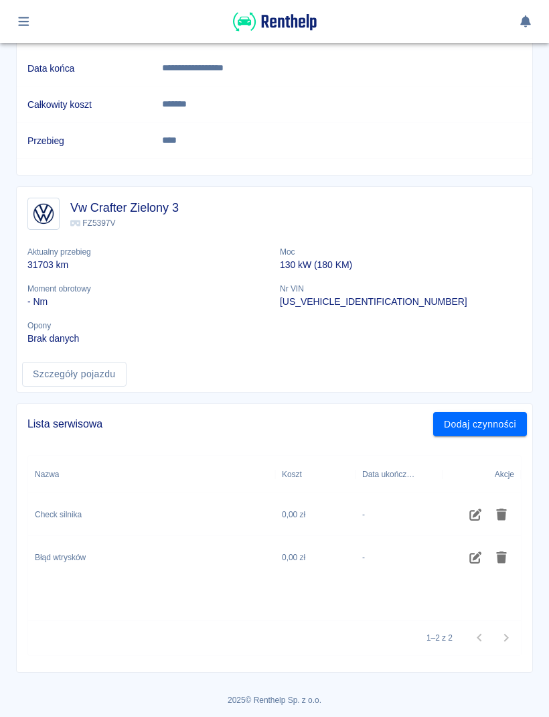
scroll to position [209, 0]
